Goal: Information Seeking & Learning: Learn about a topic

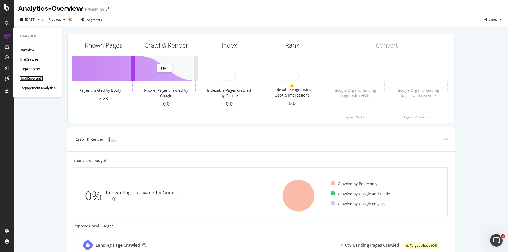
click at [24, 76] on div "RealKeywords" at bounding box center [32, 78] width 24 height 5
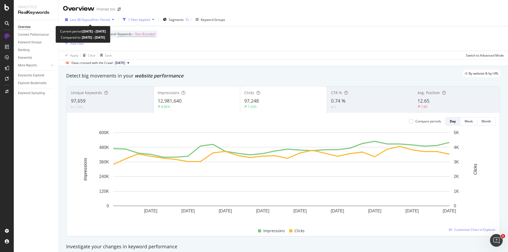
click at [74, 20] on span "Last 28 Days" at bounding box center [79, 19] width 19 height 4
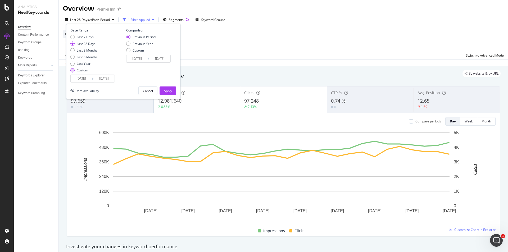
click at [72, 69] on div "Custom" at bounding box center [72, 70] width 4 height 4
click at [81, 79] on input "[DATE]" at bounding box center [81, 78] width 21 height 7
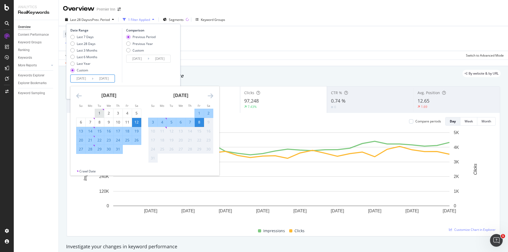
click at [100, 114] on div "1" at bounding box center [99, 113] width 9 height 5
type input "[DATE]"
click at [144, 72] on div "Comparison Previous Period Previous Year Custom [DATE] Navigate forward to inte…" at bounding box center [147, 55] width 50 height 55
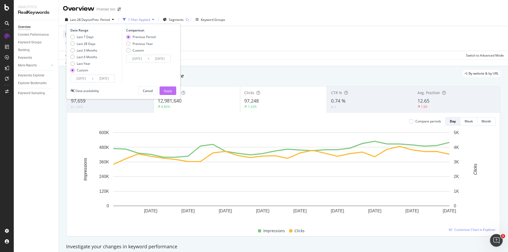
click at [164, 88] on div "Apply" at bounding box center [168, 91] width 8 height 8
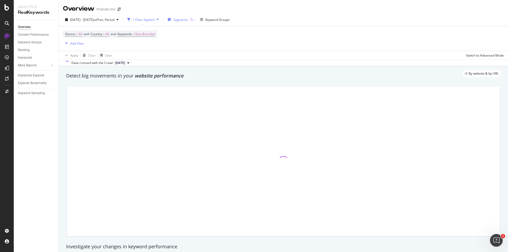
click at [187, 19] on span "Segments" at bounding box center [180, 19] width 15 height 4
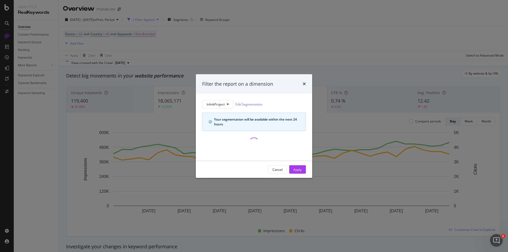
click at [211, 111] on div "InlinkProject Edit Segmentation Your segmentation will be available within the …" at bounding box center [254, 115] width 104 height 31
click at [212, 108] on button "InlinkProject" at bounding box center [217, 104] width 31 height 8
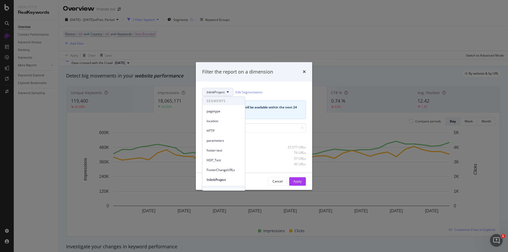
scroll to position [23, 0]
click at [270, 180] on button "Cancel" at bounding box center [277, 181] width 19 height 8
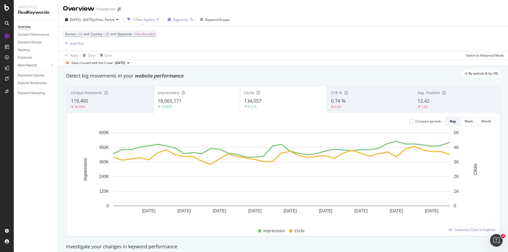
click at [190, 21] on button "Segments" at bounding box center [177, 19] width 25 height 8
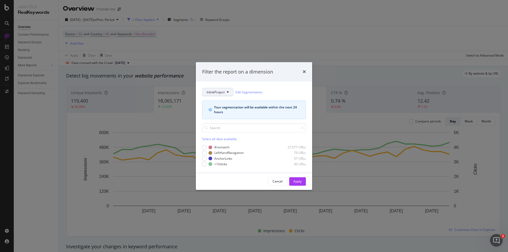
click at [217, 90] on span "InlinkProject" at bounding box center [216, 92] width 18 height 4
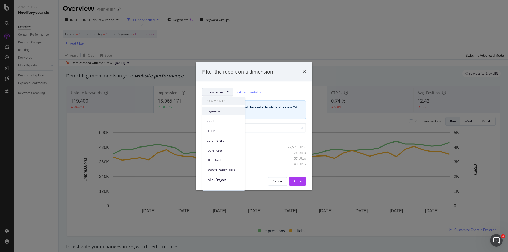
click at [214, 109] on span "pagetype" at bounding box center [224, 111] width 34 height 5
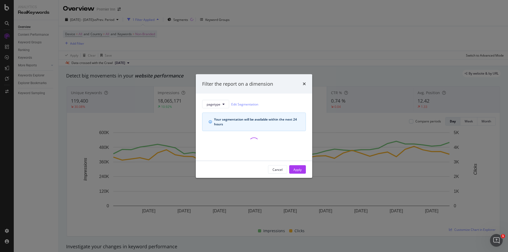
click at [210, 122] on icon "info banner" at bounding box center [210, 121] width 3 height 3
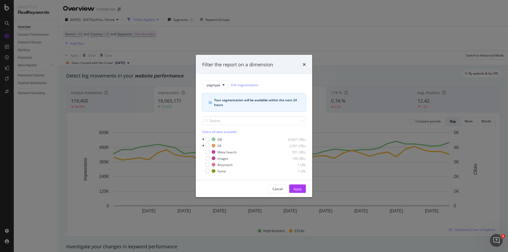
click at [210, 122] on input "modal" at bounding box center [254, 120] width 104 height 9
click at [203, 141] on icon "modal" at bounding box center [203, 139] width 2 height 3
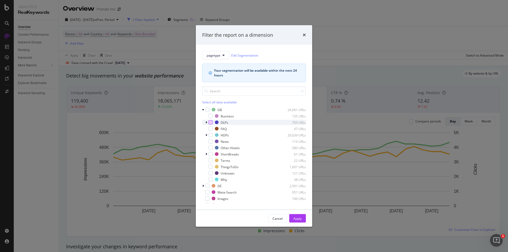
click at [212, 122] on div "modal" at bounding box center [211, 122] width 4 height 4
click at [299, 221] on div "Apply" at bounding box center [297, 219] width 8 height 8
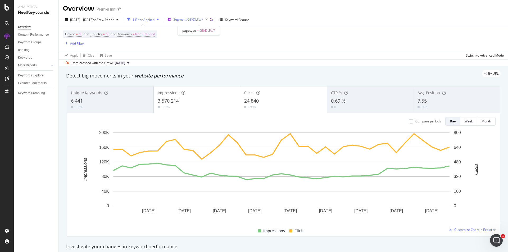
click at [196, 23] on div "Segment: GB/DLPs/*" at bounding box center [191, 19] width 37 height 7
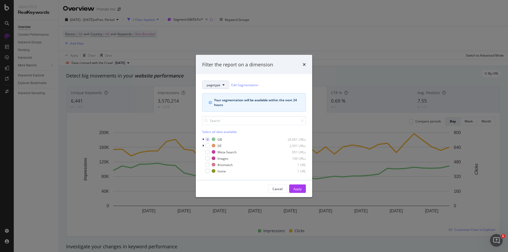
click at [214, 88] on button "pagetype" at bounding box center [215, 85] width 27 height 8
click at [207, 149] on span "InlinkProject" at bounding box center [224, 149] width 34 height 5
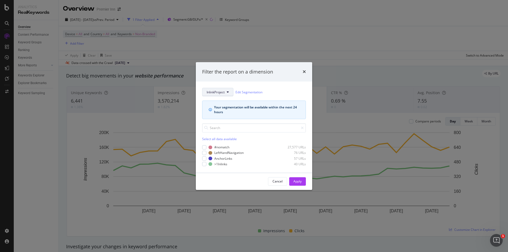
click at [218, 92] on span "InlinkProject" at bounding box center [216, 92] width 18 height 4
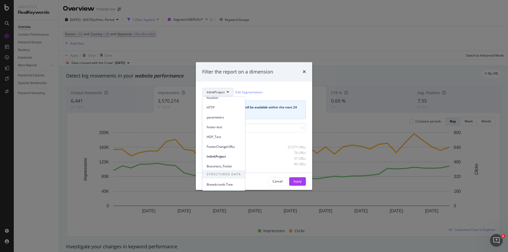
click at [277, 80] on div "Filter the report on a dimension" at bounding box center [254, 72] width 116 height 20
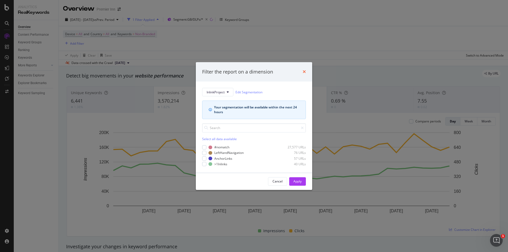
click at [305, 73] on icon "times" at bounding box center [304, 72] width 3 height 4
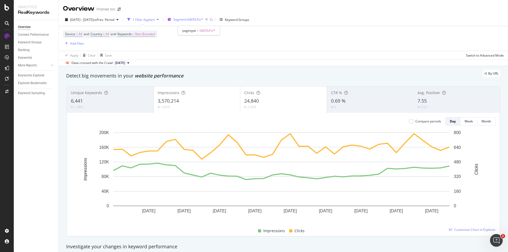
click at [201, 20] on span "Segment: GB/DLPs/*" at bounding box center [188, 19] width 30 height 4
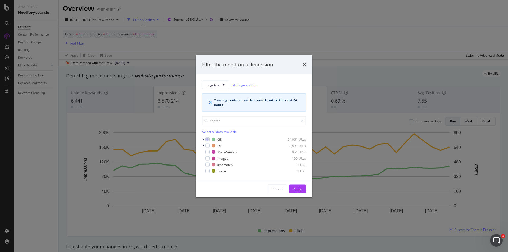
click at [220, 89] on div "pagetype Edit Segmentation Your segmentation will be available within the next …" at bounding box center [254, 96] width 104 height 31
click at [220, 87] on span "pagetype" at bounding box center [214, 85] width 14 height 4
click at [282, 75] on div "pagetype Edit Segmentation Your segmentation will be available within the next …" at bounding box center [254, 127] width 116 height 106
click at [305, 64] on icon "times" at bounding box center [304, 64] width 3 height 4
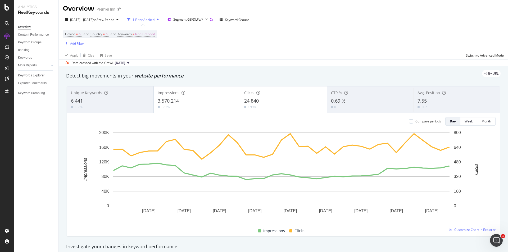
click at [305, 64] on div "Data crossed with the Crawl [DATE]" at bounding box center [283, 63] width 449 height 6
click at [189, 20] on span "Segment: GB/DLPs/*" at bounding box center [188, 19] width 30 height 4
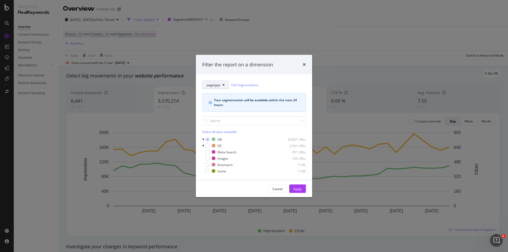
click at [225, 84] on button "pagetype" at bounding box center [215, 85] width 27 height 8
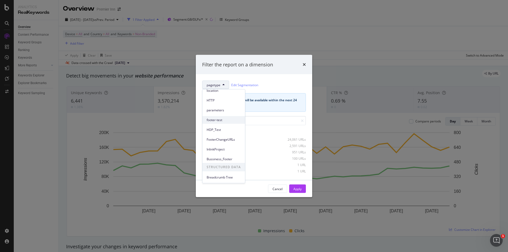
scroll to position [23, 0]
click at [233, 78] on div "pagetype Edit Segmentation Your segmentation will be available within the next …" at bounding box center [254, 127] width 116 height 106
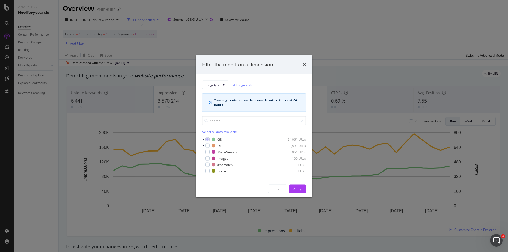
click at [222, 80] on div "pagetype Edit Segmentation Your segmentation will be available within the next …" at bounding box center [254, 127] width 116 height 106
click at [219, 88] on button "pagetype" at bounding box center [215, 85] width 27 height 8
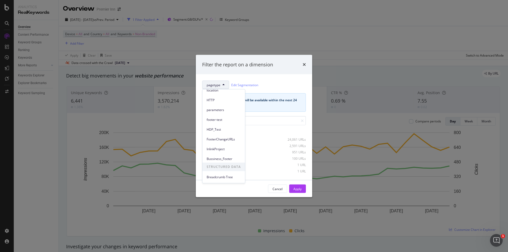
click at [303, 64] on icon "times" at bounding box center [304, 64] width 3 height 4
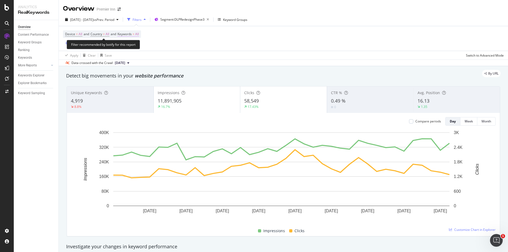
click at [138, 34] on span "Keywords = All" at bounding box center [128, 34] width 21 height 5
click at [128, 47] on span "All" at bounding box center [128, 46] width 6 height 4
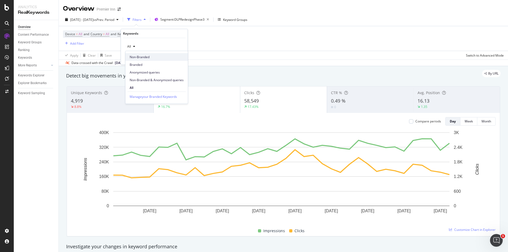
click at [132, 57] on span "Non-Branded" at bounding box center [157, 57] width 54 height 5
click at [177, 60] on div "Apply" at bounding box center [179, 58] width 8 height 4
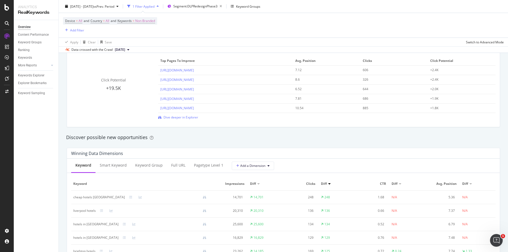
scroll to position [430, 0]
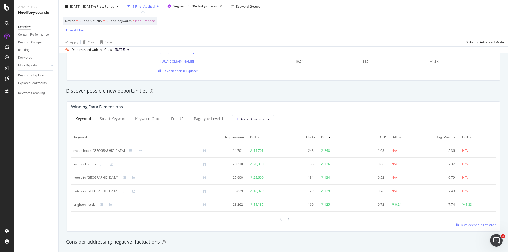
click at [469, 138] on div at bounding box center [470, 137] width 3 height 1
click at [469, 227] on span "Dive deeper in Explorer" at bounding box center [478, 225] width 35 height 4
